Goal: Navigation & Orientation: Find specific page/section

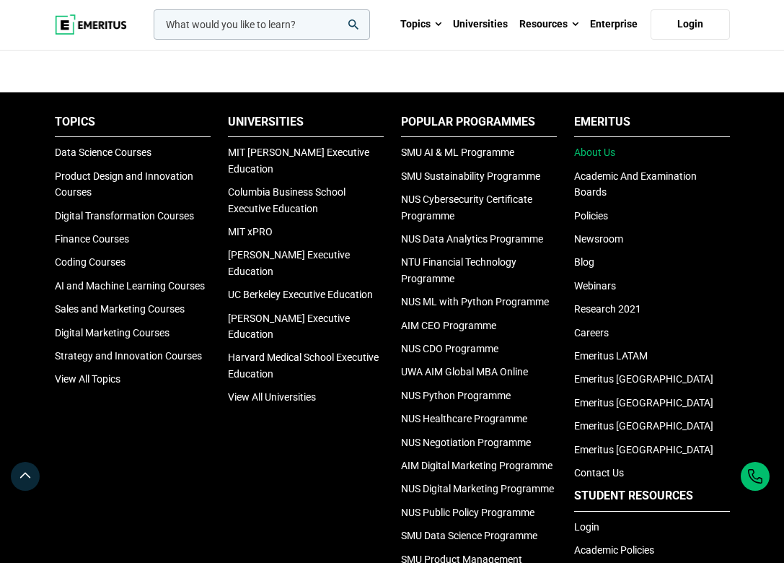
click at [605, 154] on link "About Us" at bounding box center [594, 152] width 41 height 12
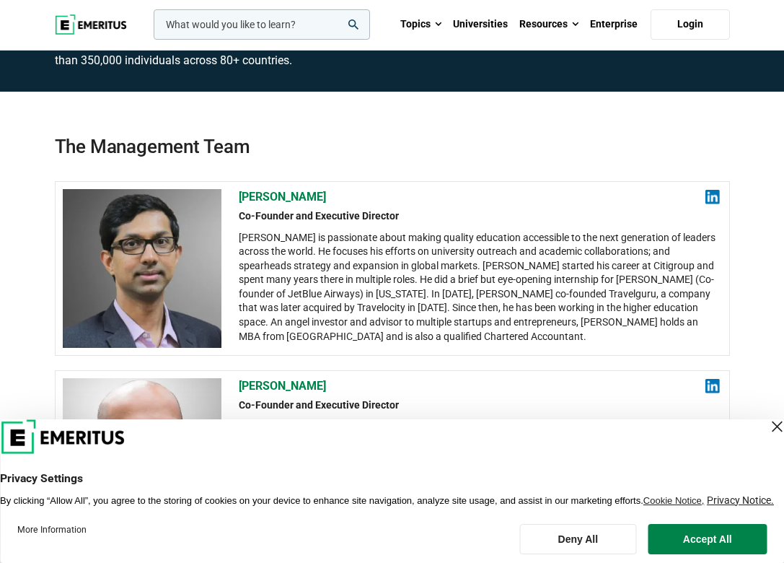
scroll to position [291, 0]
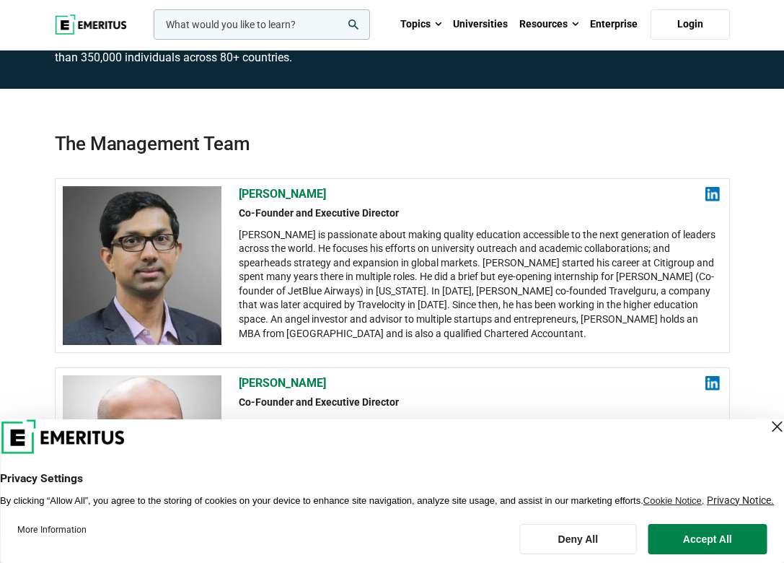
click at [767, 416] on div "Close Layer" at bounding box center [777, 426] width 20 height 20
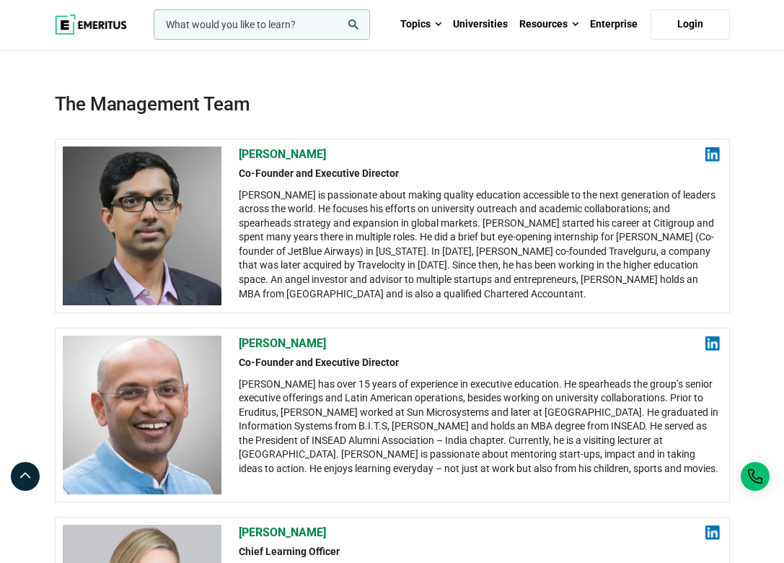
scroll to position [334, 0]
